Goal: Information Seeking & Learning: Learn about a topic

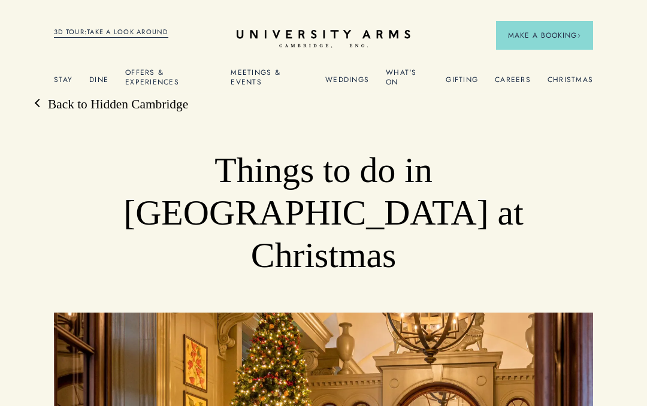
scroll to position [3601, 0]
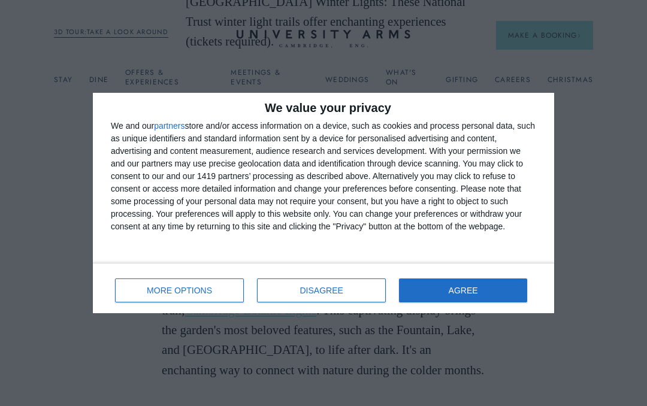
click at [179, 287] on span "MORE OPTIONS" at bounding box center [179, 291] width 65 height 8
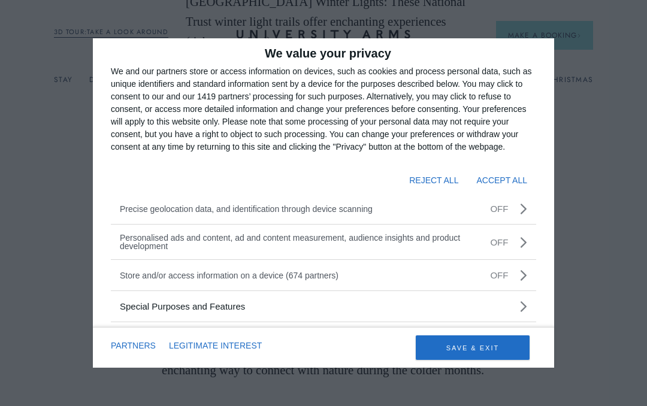
click at [477, 351] on button "SAVE & EXIT" at bounding box center [473, 348] width 114 height 25
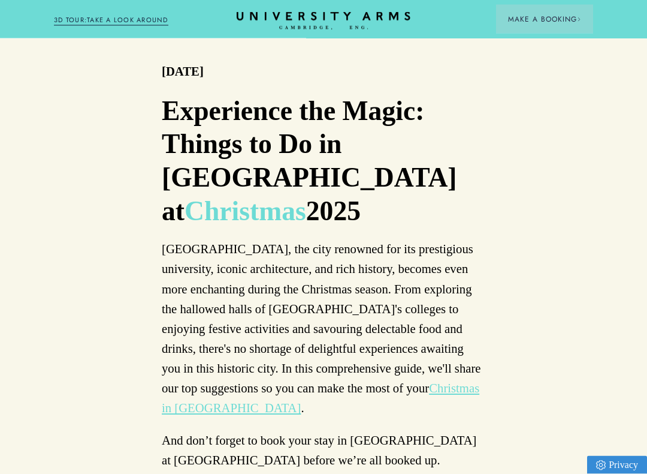
scroll to position [557, 0]
click at [400, 381] on link "Christmas in [GEOGRAPHIC_DATA]" at bounding box center [321, 397] width 318 height 33
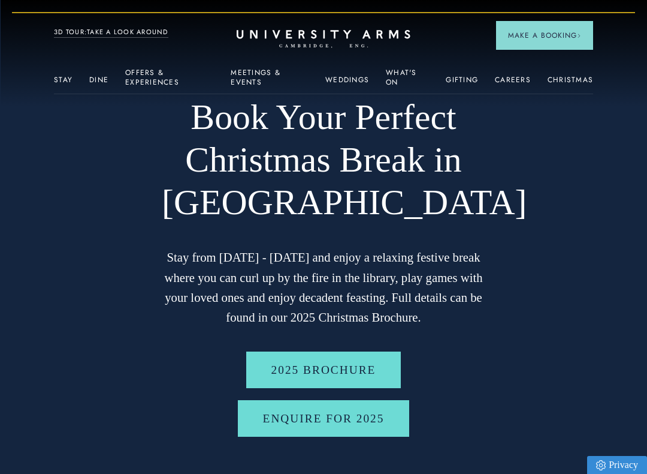
click at [328, 364] on link "2025 BROCHURE" at bounding box center [323, 369] width 155 height 37
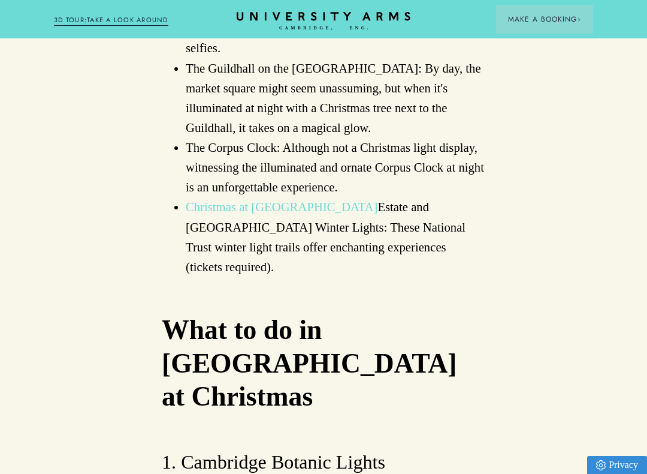
scroll to position [3376, 0]
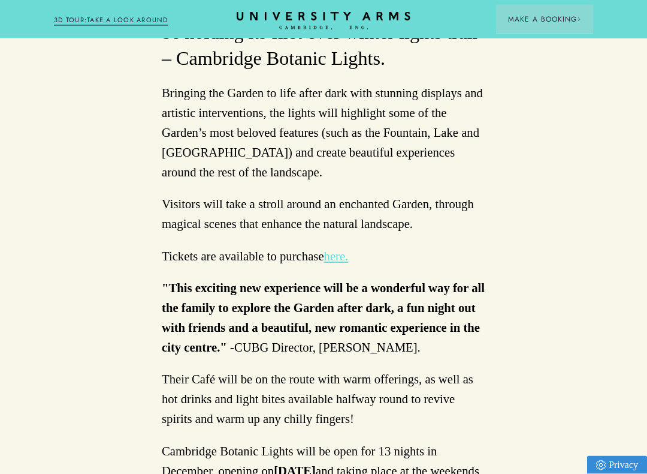
scroll to position [578, 0]
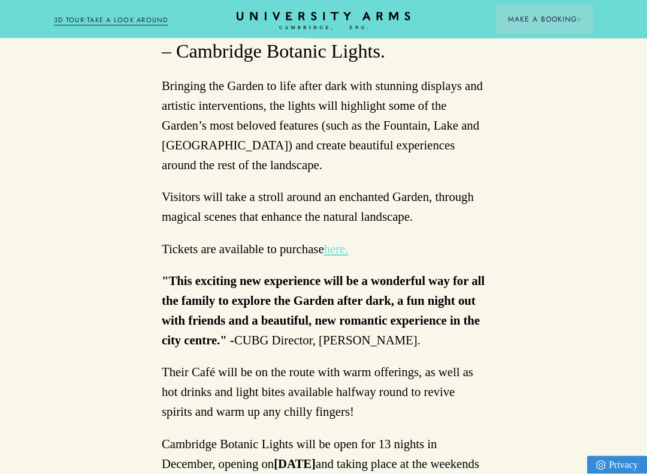
click at [342, 256] on link "here." at bounding box center [336, 249] width 25 height 13
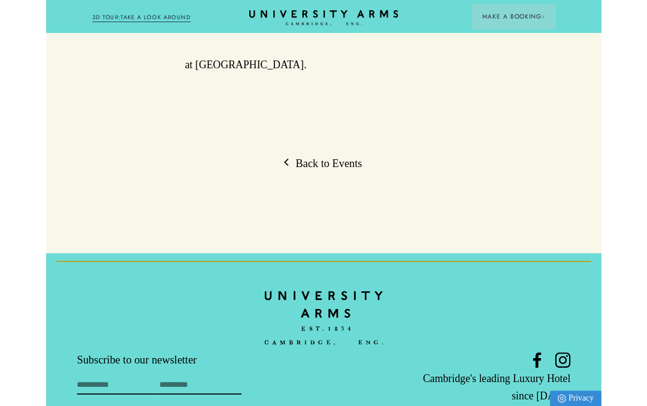
scroll to position [1106, 0]
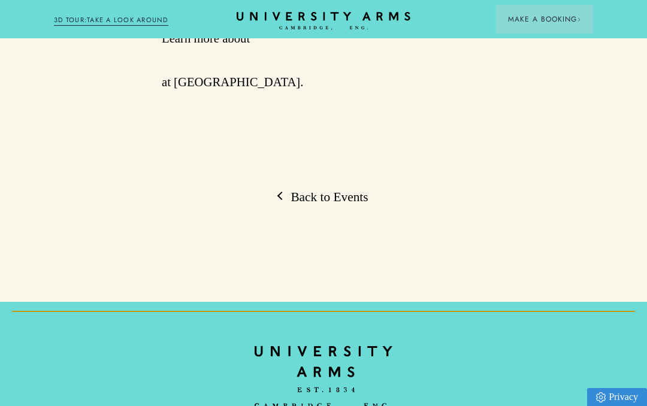
click at [322, 206] on link "Back to Events" at bounding box center [323, 197] width 89 height 17
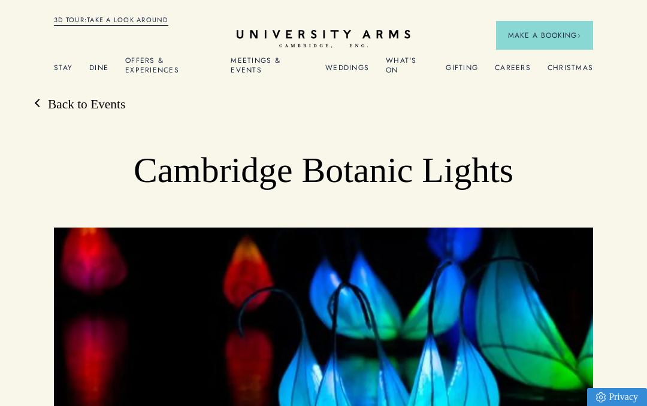
scroll to position [1106, 0]
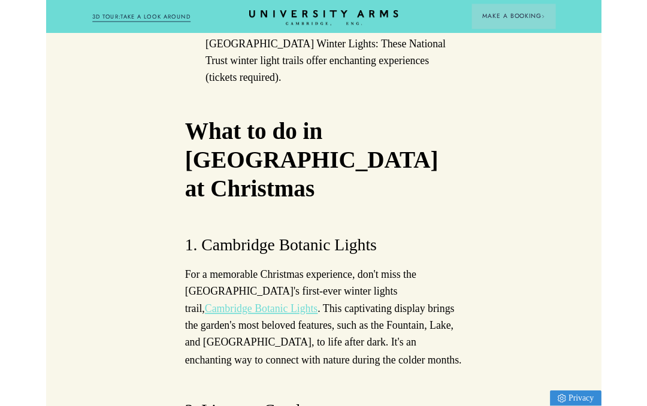
scroll to position [3554, 0]
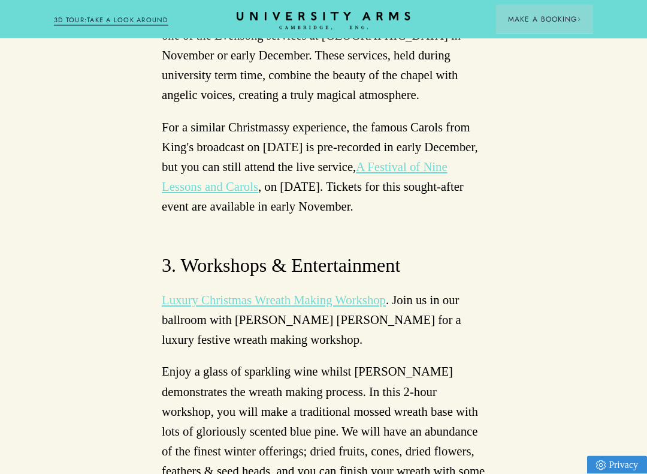
scroll to position [4113, 0]
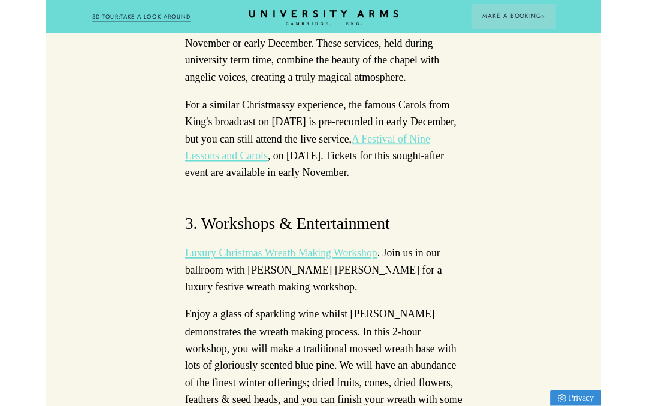
scroll to position [4147, 0]
